Goal: Information Seeking & Learning: Find specific fact

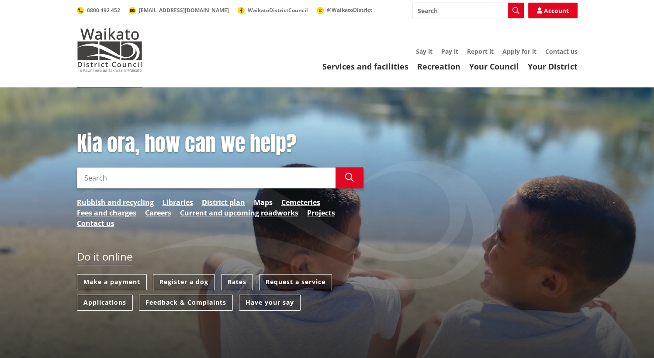
click at [262, 204] on link "Maps" at bounding box center [263, 202] width 19 height 10
click at [432, 12] on input "Search" at bounding box center [468, 11] width 112 height 16
type input "wards"
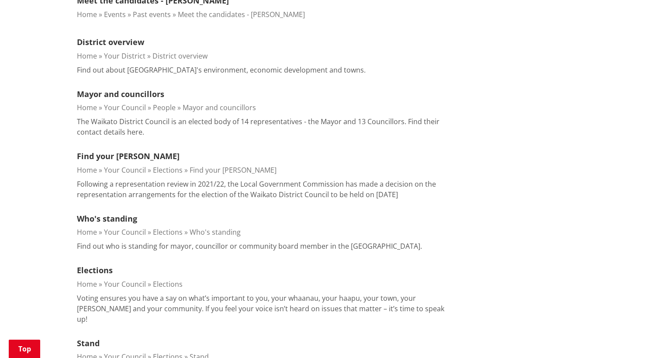
scroll to position [874, 0]
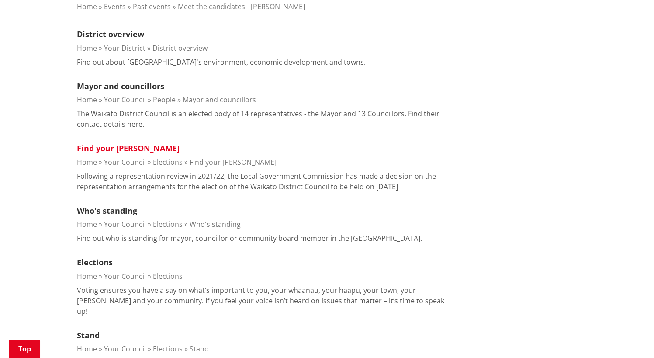
click at [108, 144] on link "Find your [PERSON_NAME]" at bounding box center [128, 148] width 103 height 10
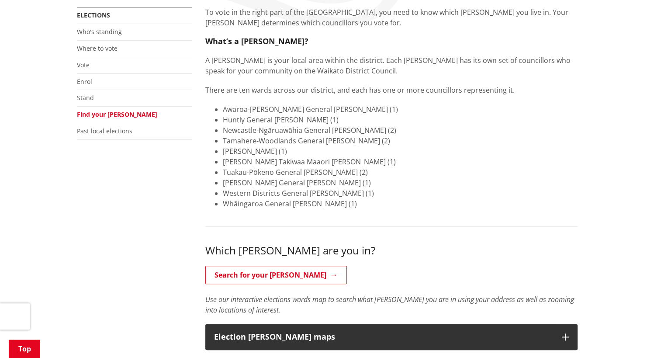
scroll to position [175, 0]
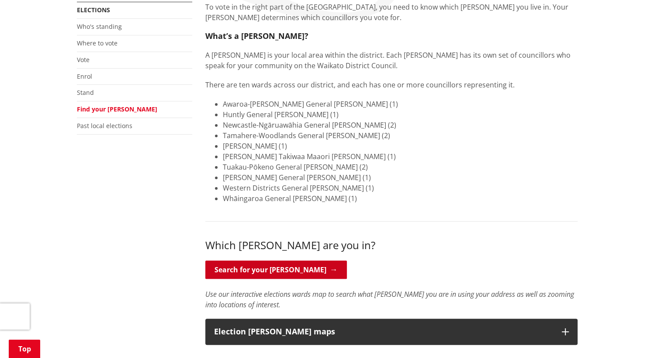
click at [285, 265] on link "Search for your ward" at bounding box center [276, 269] width 142 height 18
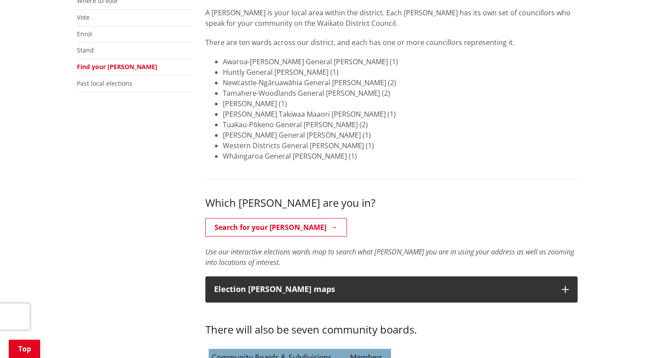
scroll to position [218, 0]
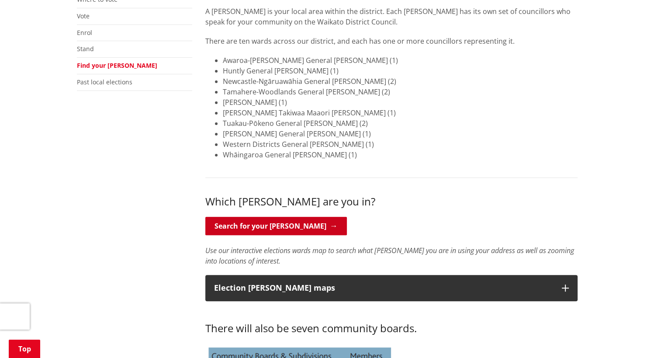
click at [282, 221] on link "Search for your ward" at bounding box center [276, 226] width 142 height 18
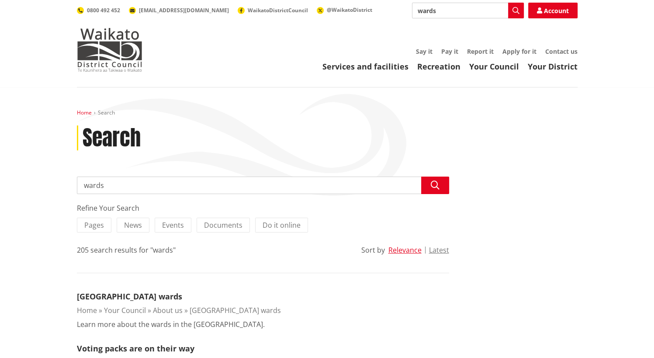
click at [87, 112] on link "Home" at bounding box center [84, 112] width 15 height 7
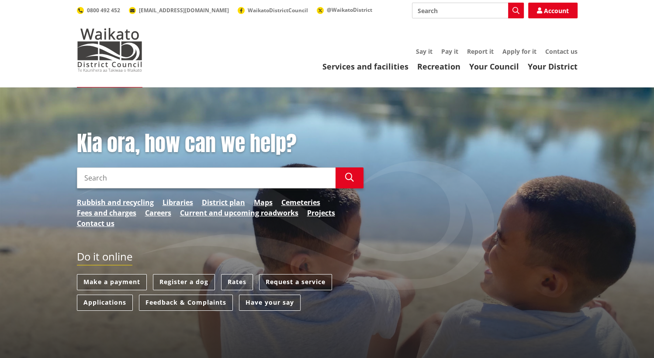
click at [135, 180] on input "Search" at bounding box center [206, 177] width 259 height 21
type input "bylaw"
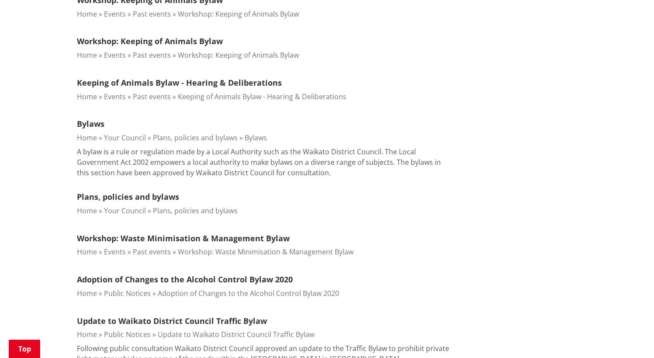
scroll to position [611, 0]
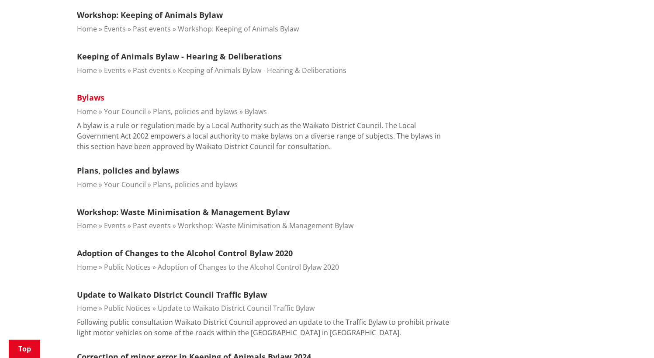
click at [93, 97] on link "Bylaws" at bounding box center [91, 97] width 28 height 10
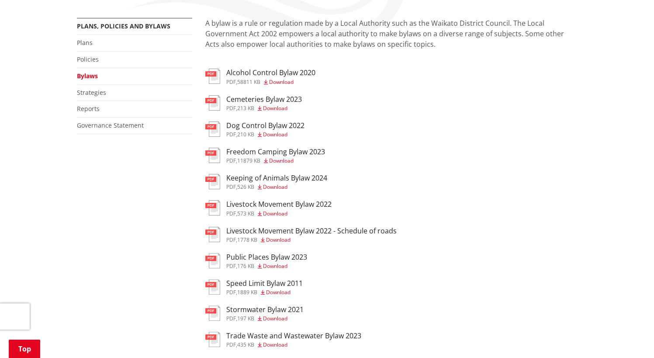
scroll to position [175, 0]
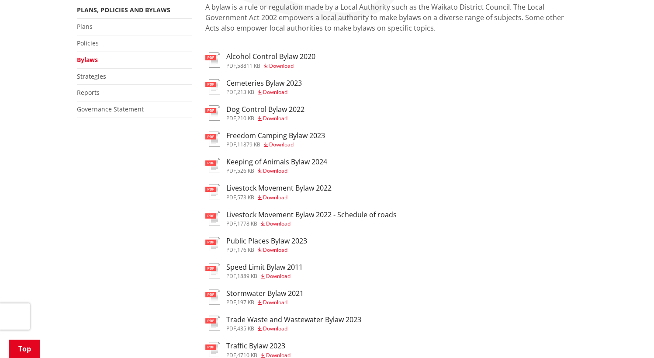
click at [262, 215] on h3 "Livestock Movement Bylaw 2022 - Schedule of roads" at bounding box center [311, 215] width 170 height 8
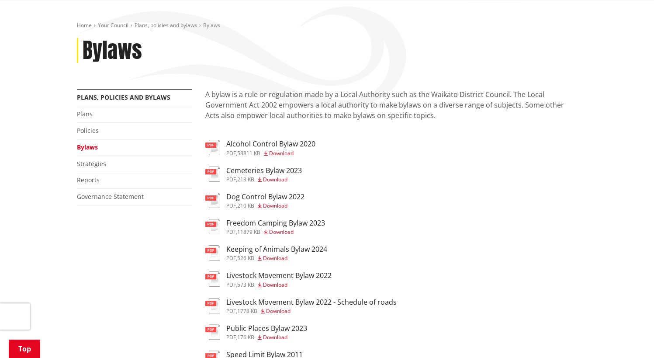
scroll to position [131, 0]
